Goal: Task Accomplishment & Management: Use online tool/utility

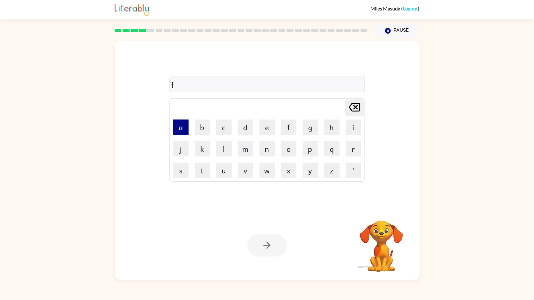
click at [180, 127] on button "a" at bounding box center [180, 126] width 15 height 15
click at [201, 170] on button "t" at bounding box center [202, 170] width 15 height 15
click at [268, 250] on div at bounding box center [266, 245] width 39 height 22
click at [271, 242] on div at bounding box center [266, 245] width 39 height 22
click at [263, 247] on div at bounding box center [266, 245] width 39 height 22
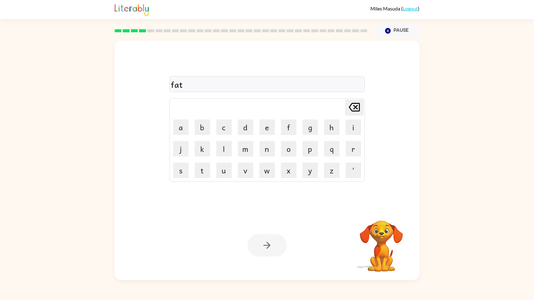
click at [260, 242] on div at bounding box center [266, 245] width 39 height 22
click at [355, 114] on icon "[PERSON_NAME] last character input" at bounding box center [354, 107] width 15 height 15
click at [351, 110] on icon "[PERSON_NAME] last character input" at bounding box center [354, 107] width 15 height 15
click at [349, 106] on icon at bounding box center [354, 107] width 11 height 9
click at [308, 150] on button "p" at bounding box center [309, 148] width 15 height 15
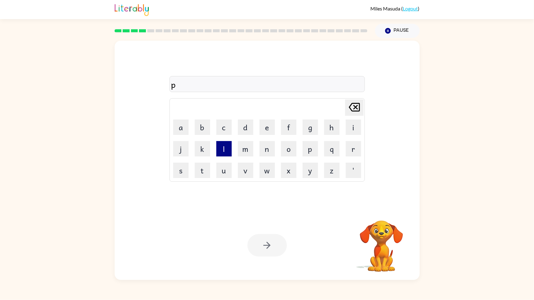
click at [225, 146] on button "l" at bounding box center [223, 148] width 15 height 15
click at [261, 127] on button "e" at bounding box center [266, 126] width 15 height 15
click at [265, 127] on button "e" at bounding box center [266, 126] width 15 height 15
click at [178, 170] on button "s" at bounding box center [180, 170] width 15 height 15
click at [181, 126] on button "a" at bounding box center [180, 126] width 15 height 15
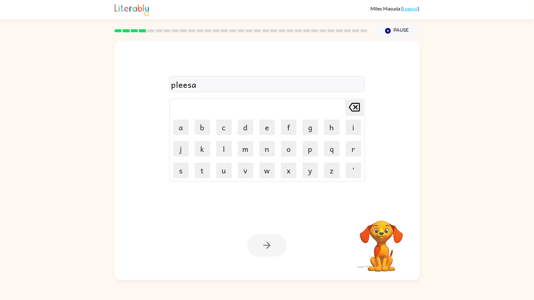
click at [349, 104] on icon "[PERSON_NAME] last character input" at bounding box center [354, 107] width 15 height 15
click at [264, 129] on button "e" at bounding box center [266, 126] width 15 height 15
click at [269, 236] on div at bounding box center [266, 245] width 39 height 22
click at [268, 248] on div at bounding box center [266, 245] width 39 height 22
click at [265, 247] on div at bounding box center [266, 245] width 39 height 22
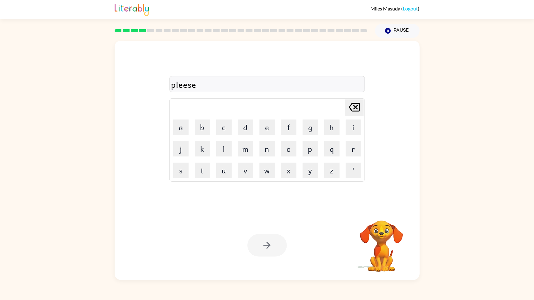
click at [350, 109] on icon "[PERSON_NAME] last character input" at bounding box center [354, 107] width 15 height 15
click at [348, 113] on icon "[PERSON_NAME] last character input" at bounding box center [354, 107] width 15 height 15
click at [358, 104] on icon at bounding box center [354, 107] width 11 height 9
click at [350, 110] on icon at bounding box center [354, 107] width 11 height 9
click at [264, 130] on button "e" at bounding box center [266, 126] width 15 height 15
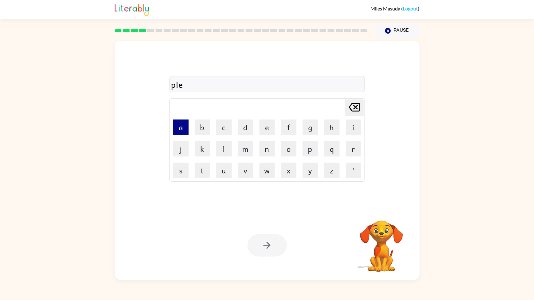
click at [185, 133] on button "a" at bounding box center [180, 126] width 15 height 15
click at [182, 164] on button "s" at bounding box center [180, 170] width 15 height 15
click at [266, 128] on button "e" at bounding box center [266, 126] width 15 height 15
click at [260, 247] on div at bounding box center [266, 245] width 39 height 22
click at [258, 253] on div at bounding box center [266, 245] width 39 height 22
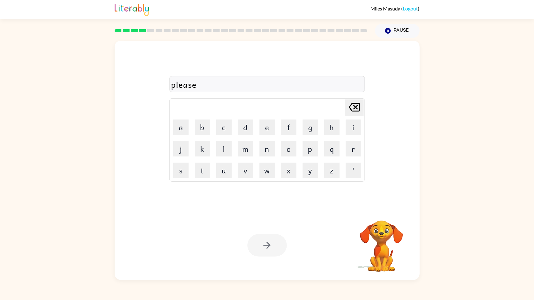
click at [265, 256] on div at bounding box center [266, 245] width 39 height 22
click at [271, 249] on div at bounding box center [266, 245] width 39 height 22
click at [361, 105] on button "[PERSON_NAME] last character input" at bounding box center [354, 107] width 18 height 16
click at [359, 104] on icon "[PERSON_NAME] last character input" at bounding box center [354, 107] width 15 height 15
click at [355, 109] on icon at bounding box center [354, 107] width 11 height 9
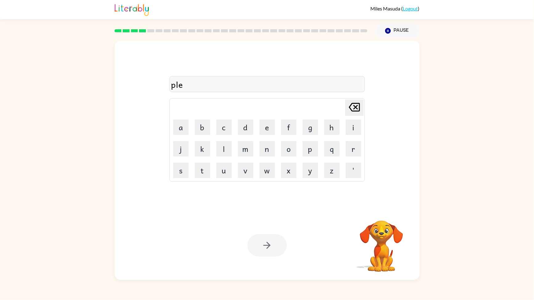
click at [355, 108] on icon at bounding box center [354, 107] width 11 height 9
click at [354, 111] on icon "[PERSON_NAME] last character input" at bounding box center [354, 107] width 15 height 15
click at [356, 110] on icon "[PERSON_NAME] last character input" at bounding box center [354, 107] width 15 height 15
click at [246, 126] on button "d" at bounding box center [245, 126] width 15 height 15
click at [287, 150] on button "o" at bounding box center [288, 148] width 15 height 15
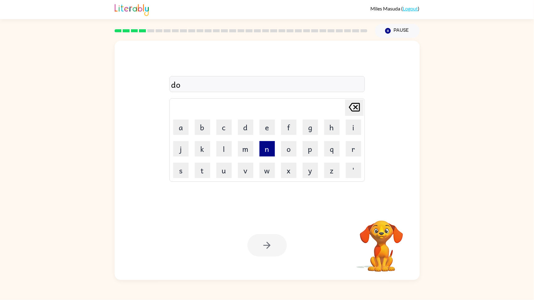
click at [267, 149] on button "n" at bounding box center [266, 148] width 15 height 15
click at [249, 130] on button "d" at bounding box center [245, 126] width 15 height 15
click at [349, 108] on icon "[PERSON_NAME] last character input" at bounding box center [354, 107] width 15 height 15
click at [265, 128] on button "e" at bounding box center [266, 126] width 15 height 15
click at [313, 223] on div "Your browser must support playing .mp4 files to use Literably. Please try using…" at bounding box center [267, 245] width 305 height 69
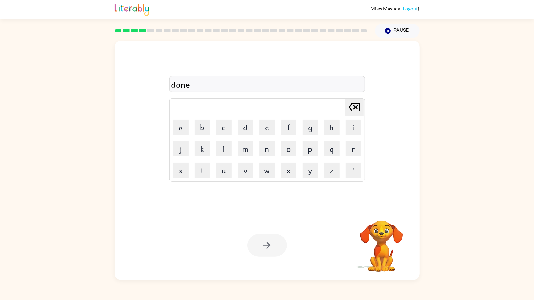
click at [169, 34] on div at bounding box center [241, 31] width 260 height 22
click at [180, 29] on div at bounding box center [241, 31] width 260 height 22
click at [402, 29] on button "Pause Pause" at bounding box center [397, 31] width 45 height 14
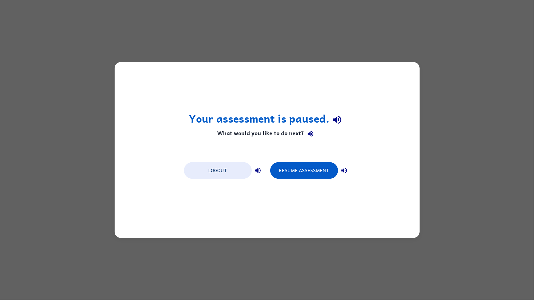
click at [401, 34] on div "Your assessment is paused. What would you like to do next? Logout Resume Assess…" at bounding box center [267, 150] width 534 height 300
click at [300, 175] on button "Resume Assessment" at bounding box center [304, 170] width 68 height 17
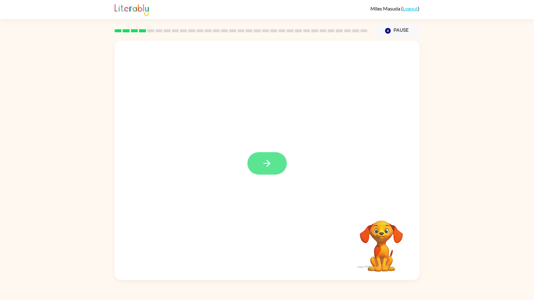
click at [265, 165] on icon "button" at bounding box center [266, 163] width 11 height 11
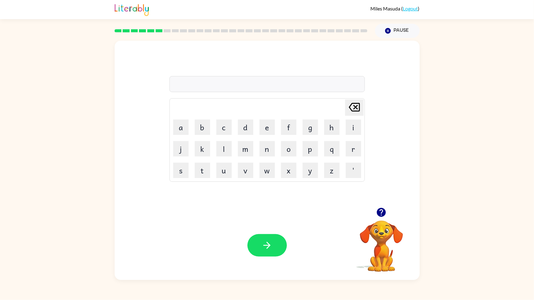
click at [226, 86] on div at bounding box center [266, 84] width 195 height 16
